Goal: Task Accomplishment & Management: Use online tool/utility

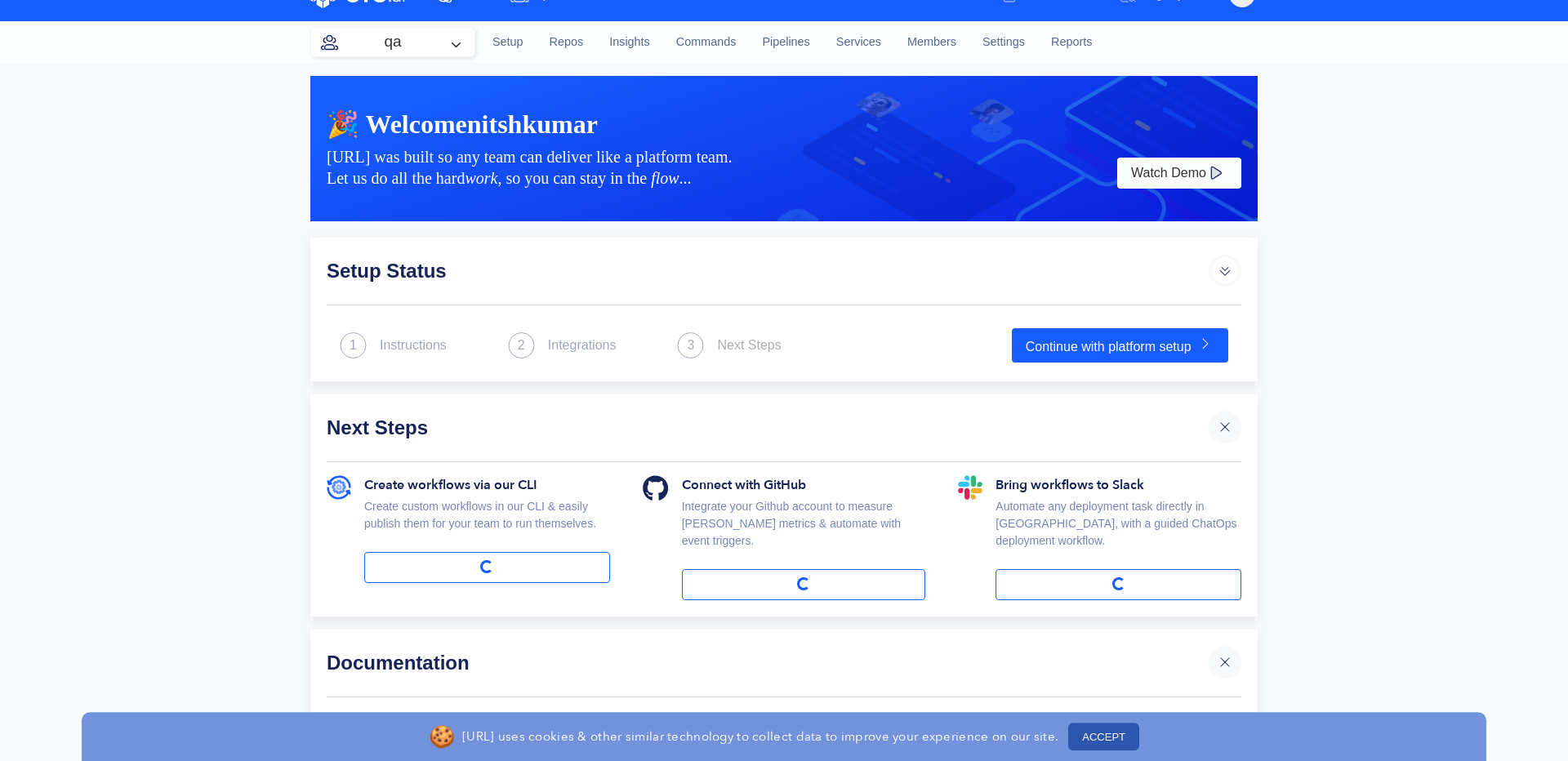
scroll to position [93, 0]
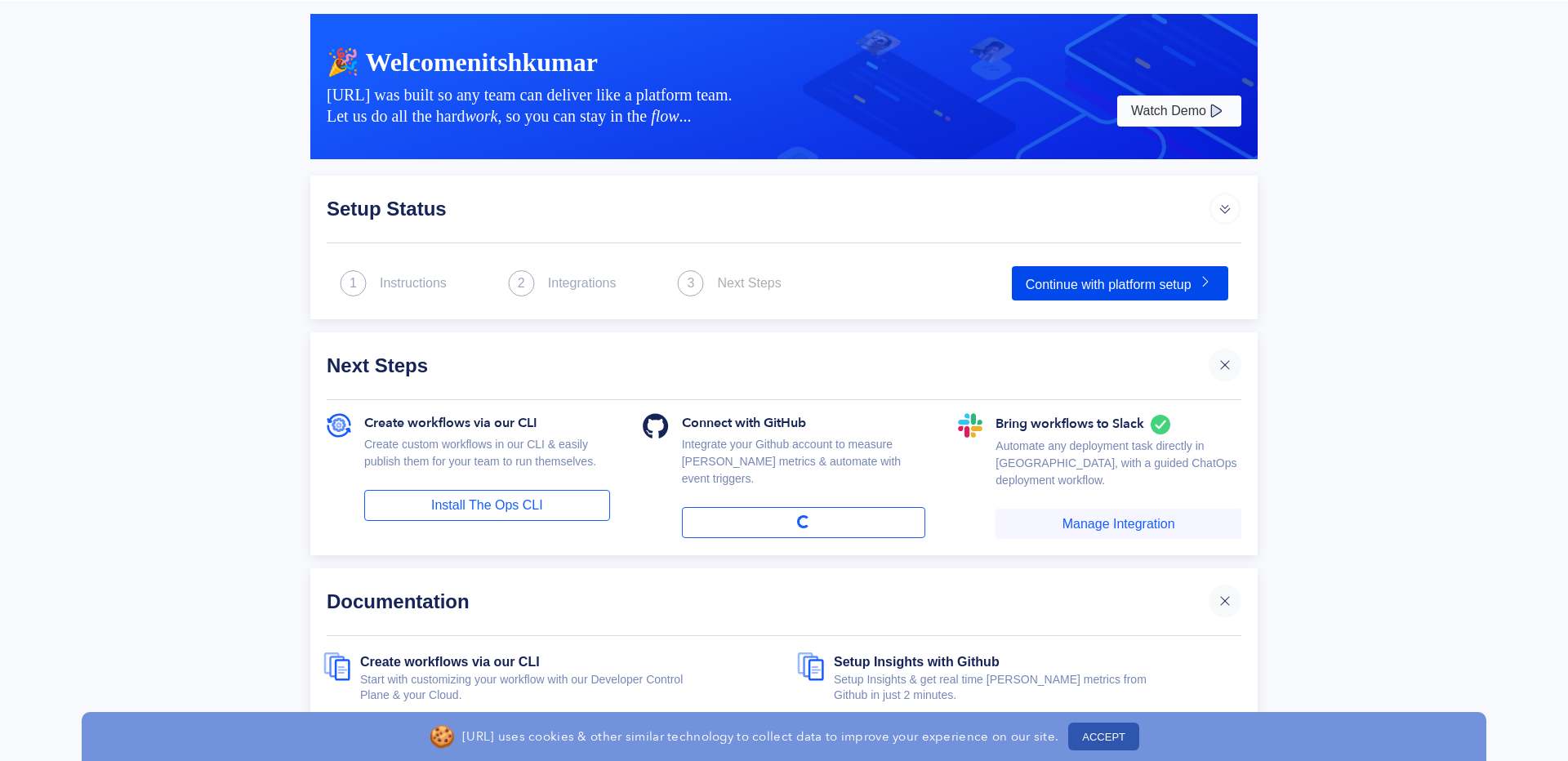
click at [1121, 287] on link "Continue with platform setup" at bounding box center [1119, 284] width 217 height 34
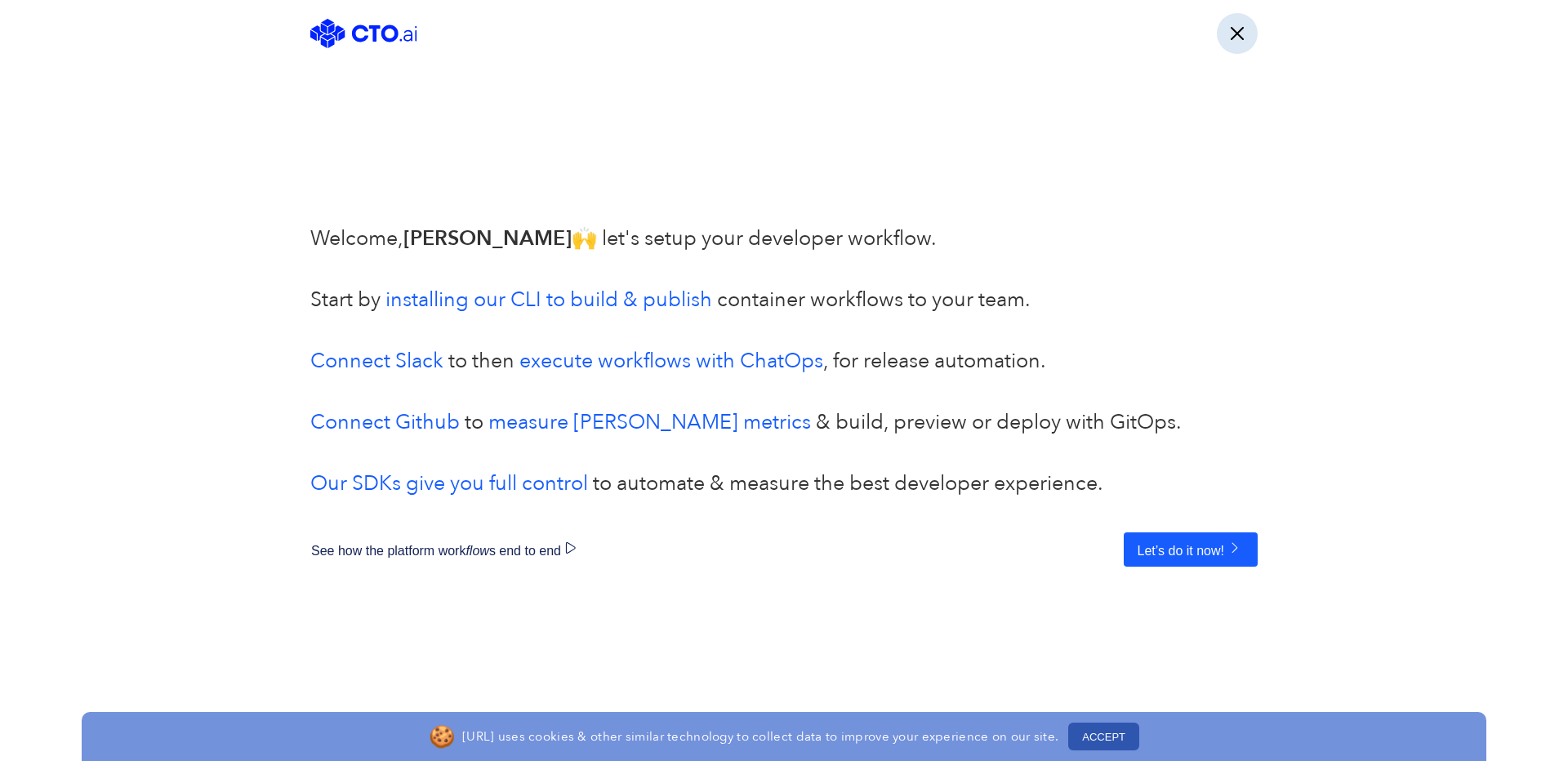
click at [1246, 26] on button "button" at bounding box center [1237, 34] width 41 height 41
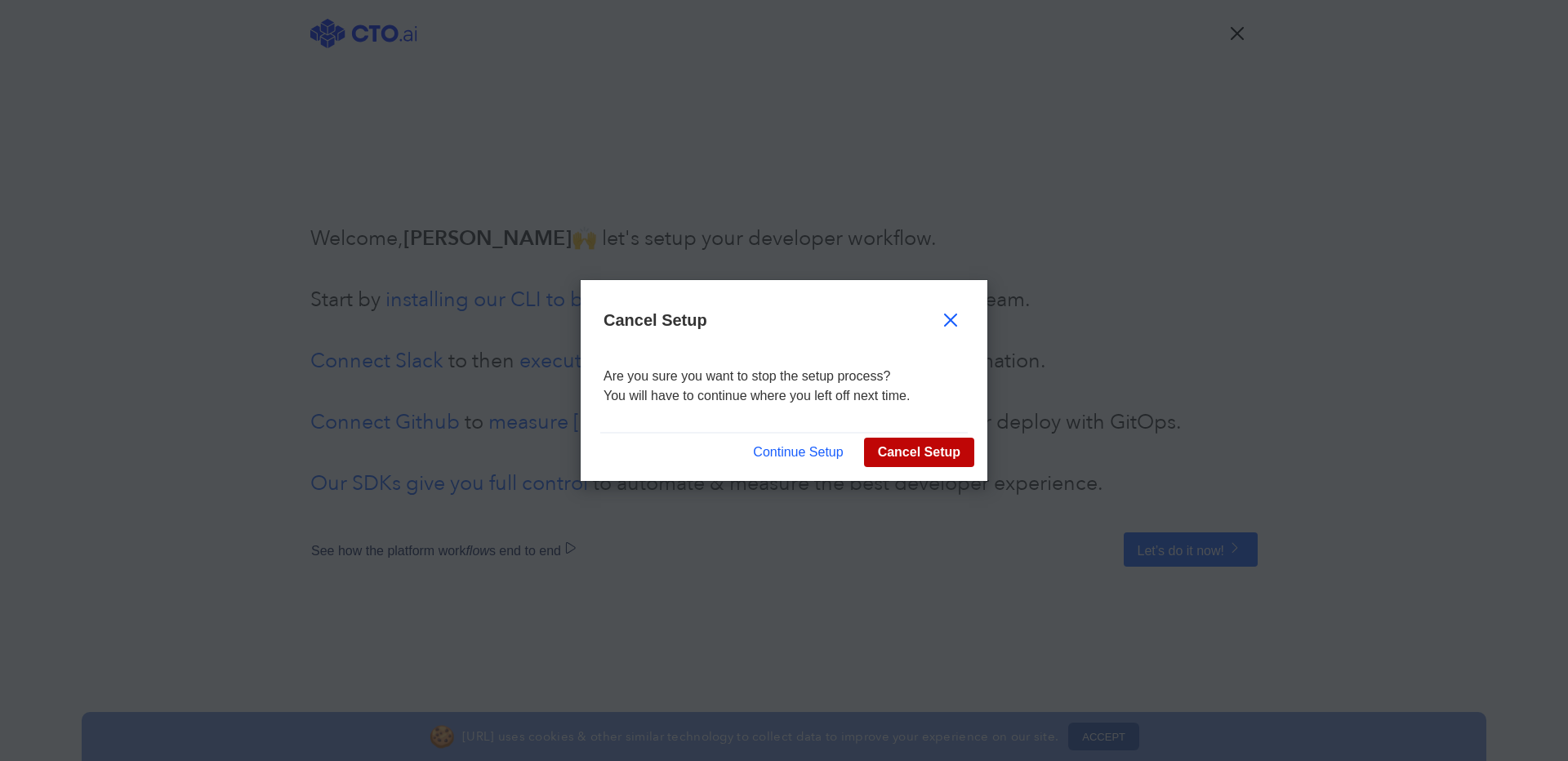
click at [889, 450] on button "Cancel Setup" at bounding box center [919, 452] width 110 height 29
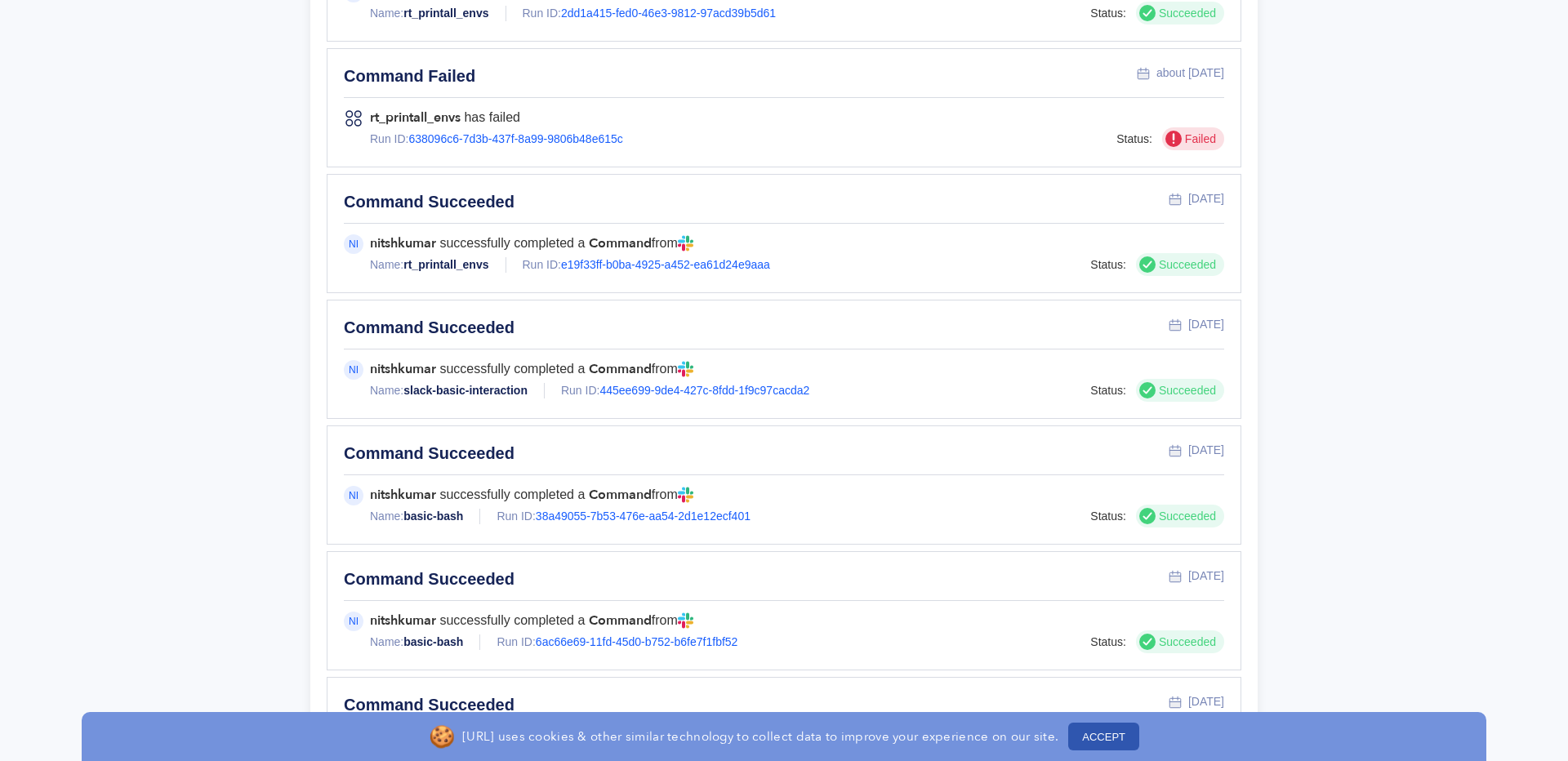
scroll to position [1675, 0]
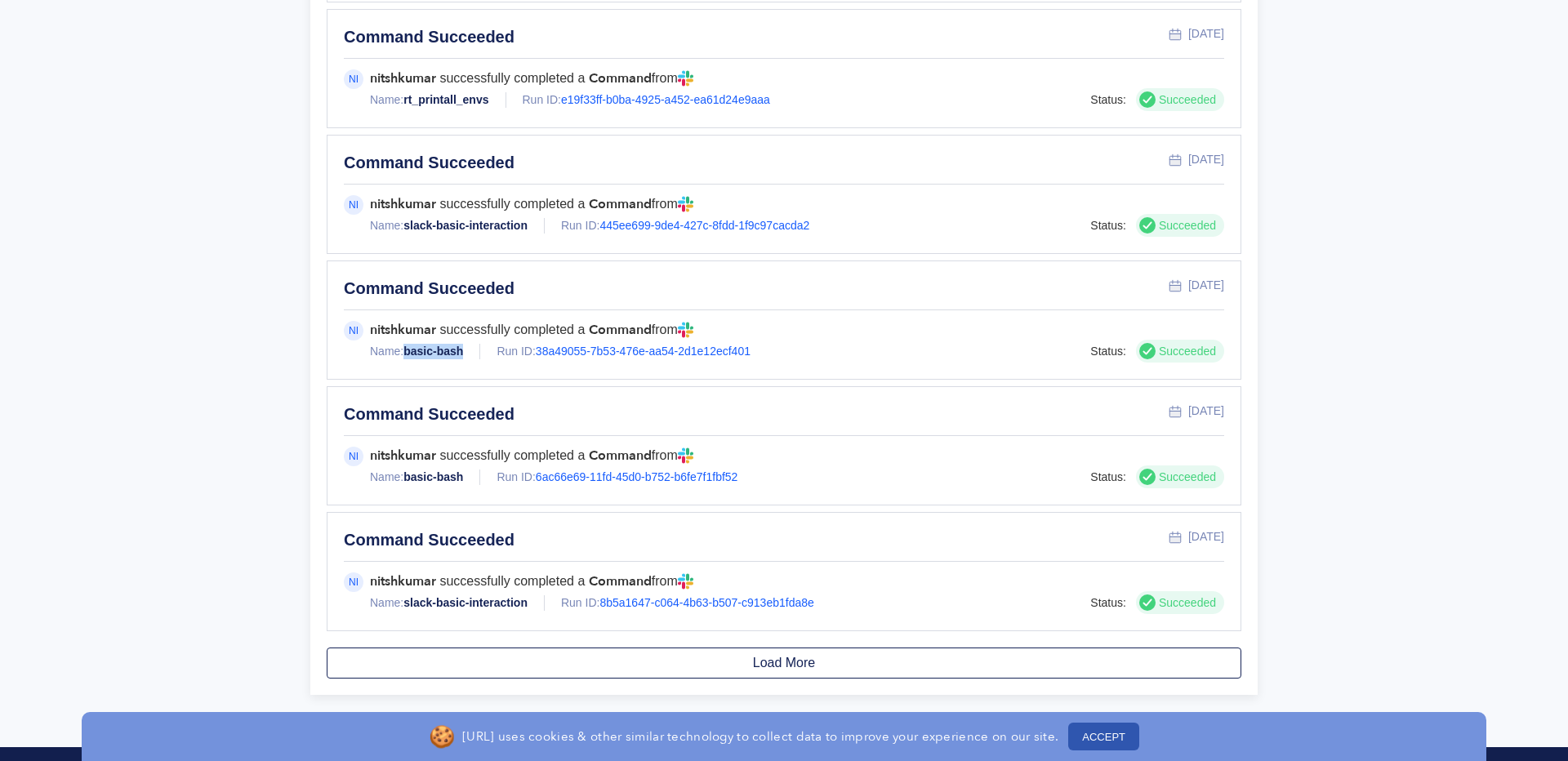
drag, startPoint x: 481, startPoint y: 352, endPoint x: 409, endPoint y: 349, distance: 72.1
click at [409, 349] on div "Name: basic-bash" at bounding box center [424, 351] width 110 height 16
copy div "basic-bash"
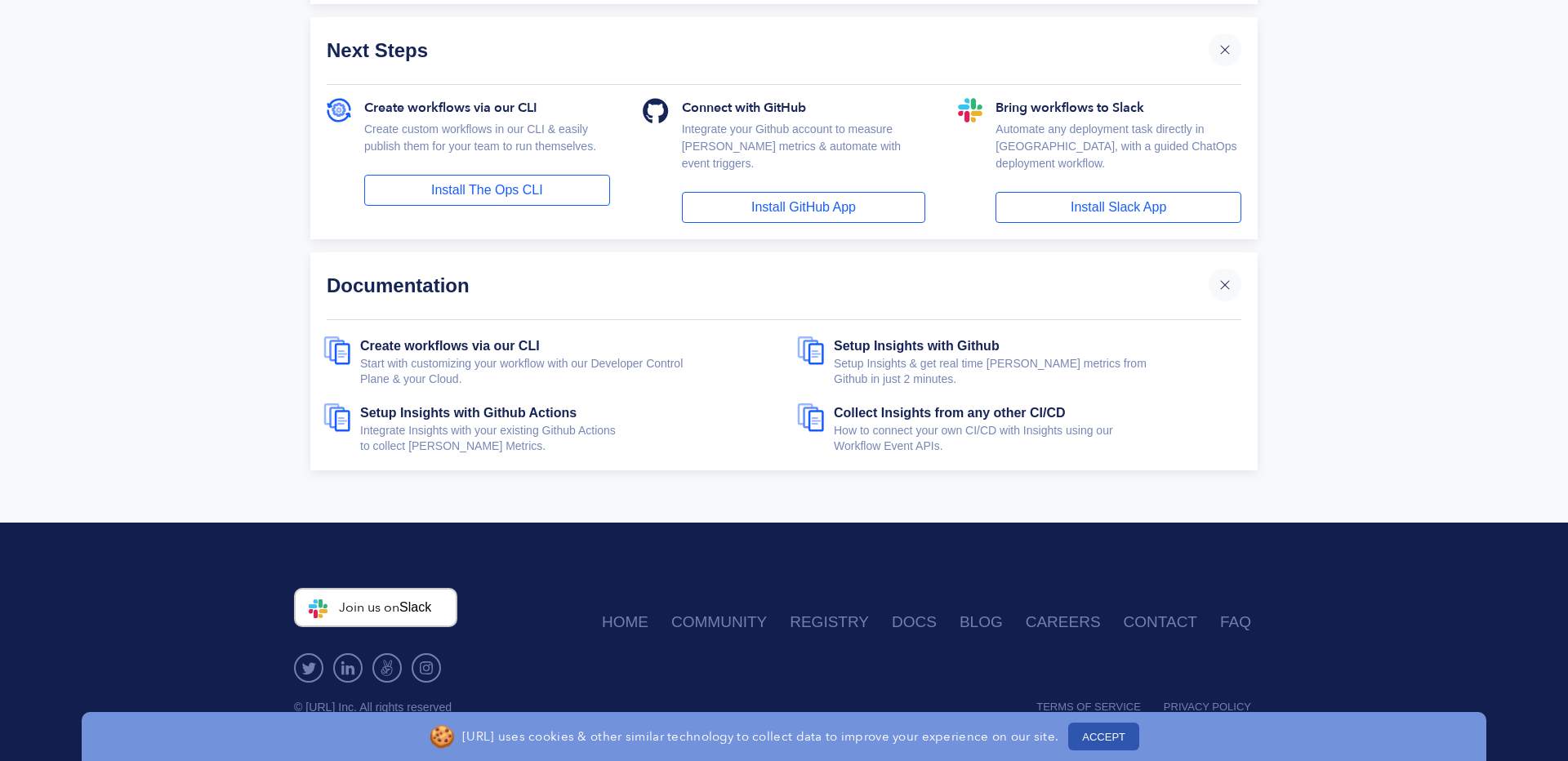
scroll to position [408, 0]
